Goal: Navigation & Orientation: Find specific page/section

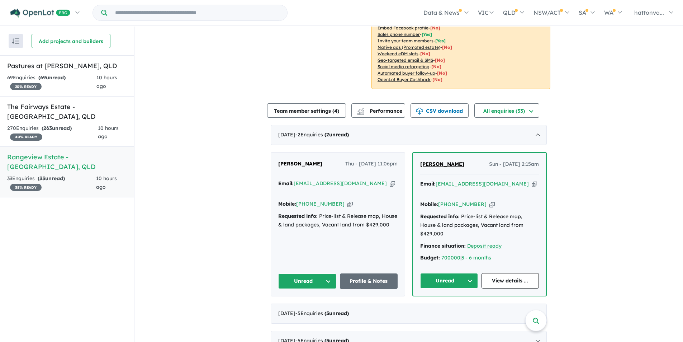
scroll to position [143, 0]
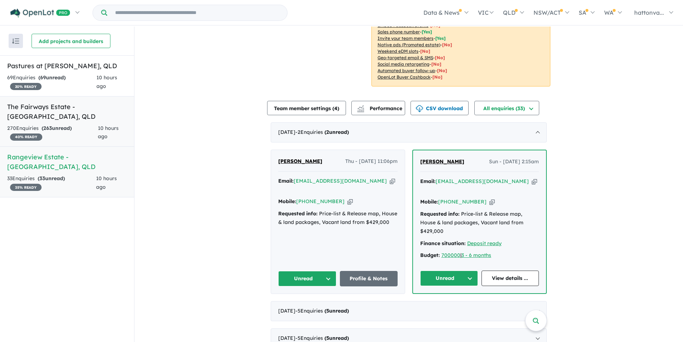
click at [67, 124] on div "270 Enquir ies ( 263 unread) 40 % READY" at bounding box center [52, 132] width 91 height 17
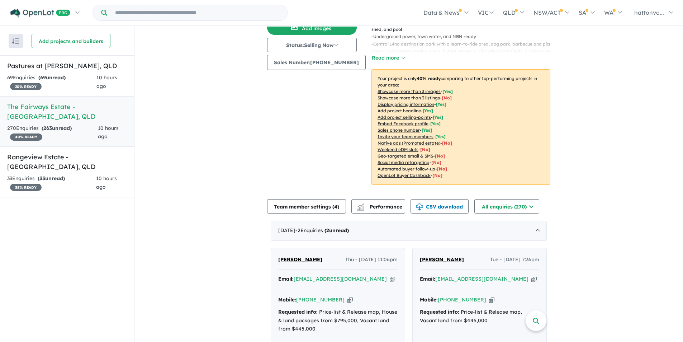
scroll to position [72, 0]
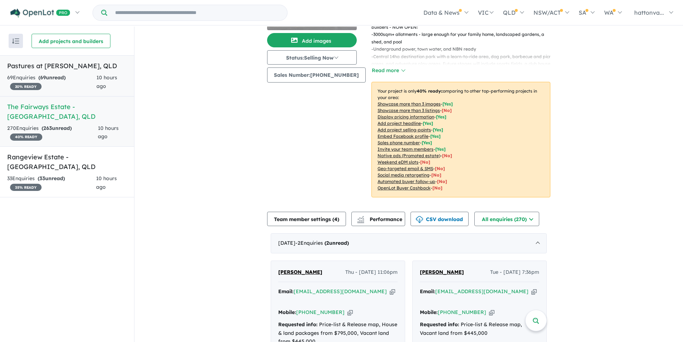
click at [77, 70] on h5 "Pastures at [PERSON_NAME] , [GEOGRAPHIC_DATA]" at bounding box center [67, 66] width 120 height 10
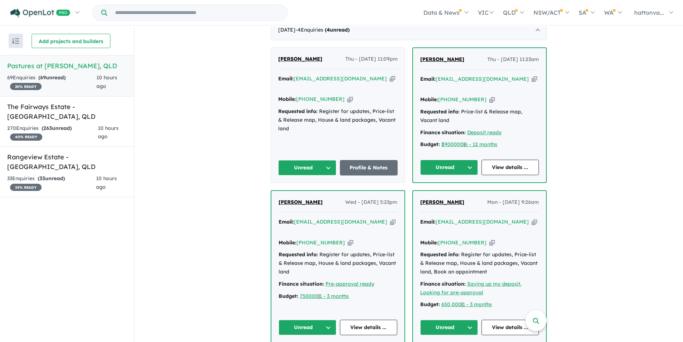
scroll to position [215, 0]
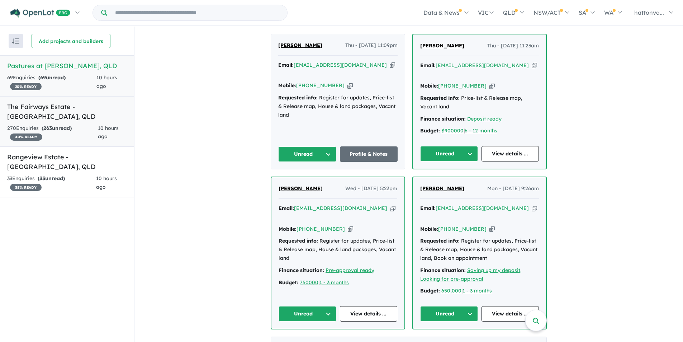
click at [66, 119] on h5 "The Fairways Estate - [GEOGRAPHIC_DATA] , [GEOGRAPHIC_DATA]" at bounding box center [67, 111] width 120 height 19
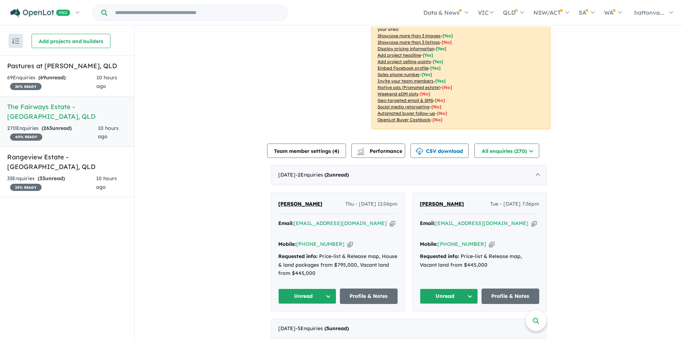
scroll to position [179, 0]
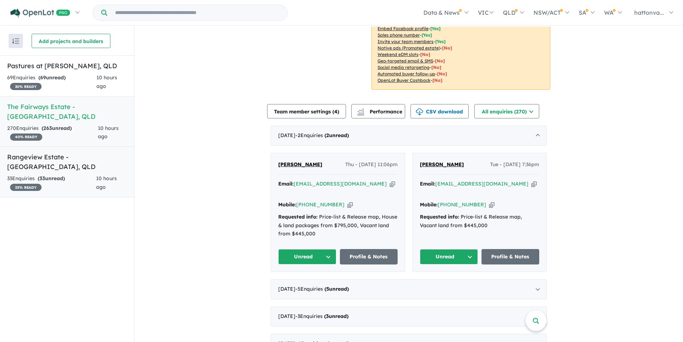
click at [52, 160] on h5 "Rangeview Estate - [GEOGRAPHIC_DATA] , [GEOGRAPHIC_DATA]" at bounding box center [67, 161] width 120 height 19
